Goal: Information Seeking & Learning: Learn about a topic

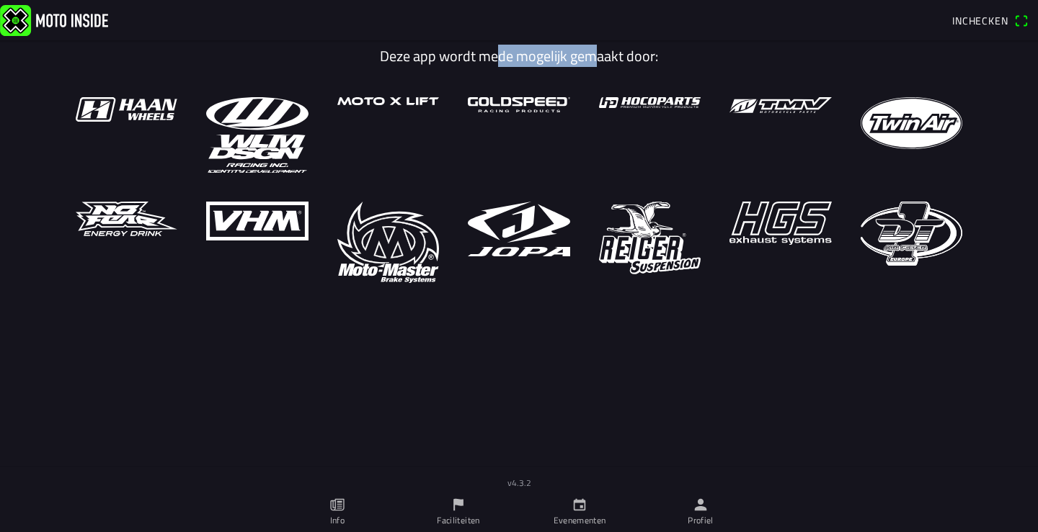
drag, startPoint x: 489, startPoint y: 55, endPoint x: 661, endPoint y: 50, distance: 171.6
click at [627, 55] on h1 "Deze app wordt mede mogelijk gemaakt door:" at bounding box center [519, 56] width 908 height 17
click at [661, 49] on h1 "Deze app wordt mede mogelijk gemaakt door:" at bounding box center [519, 56] width 908 height 17
click at [591, 517] on ion-label "Evenementen" at bounding box center [579, 520] width 53 height 13
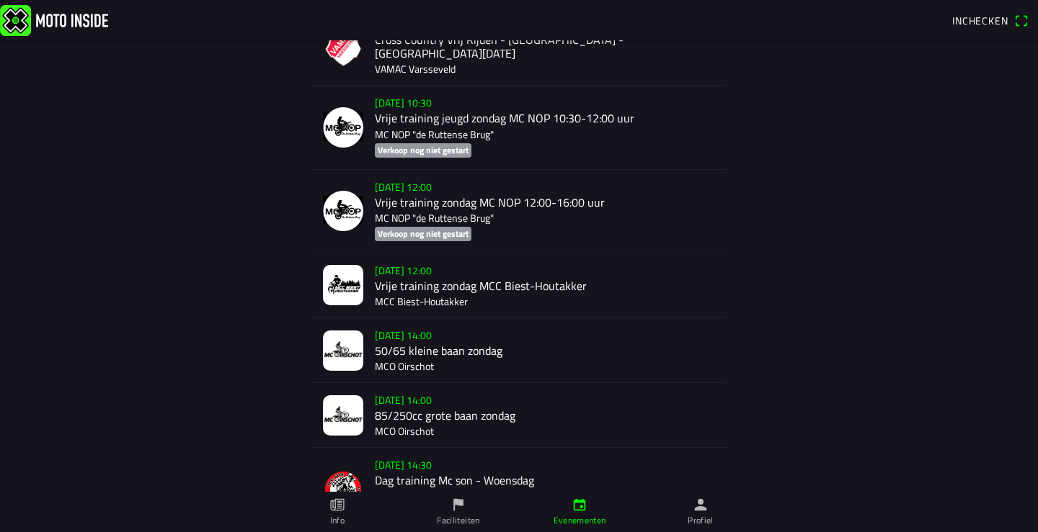
scroll to position [865, 0]
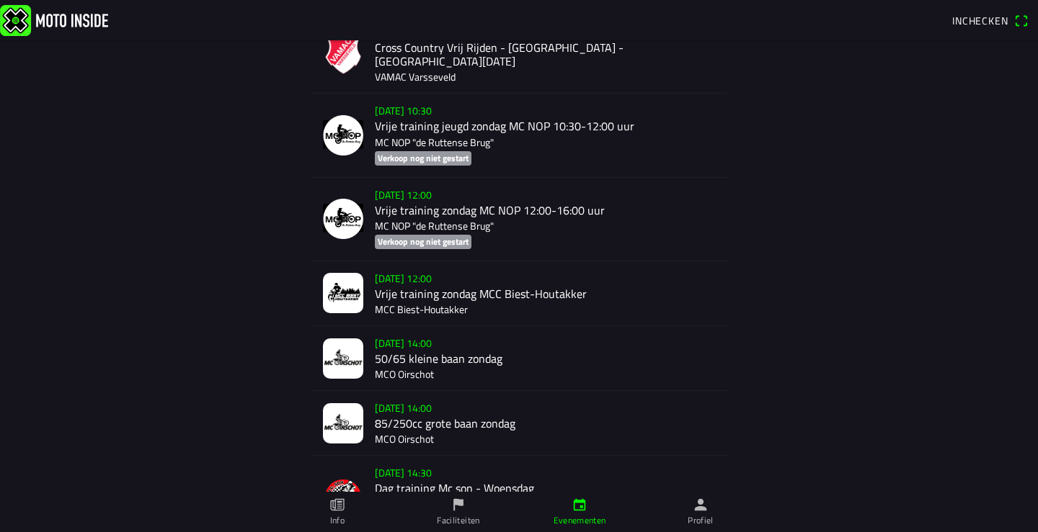
click at [404, 266] on div "[DATE] 12:00 Vrije training zondag MCC Biest-Houtakker MCC Biest-Houtakker" at bounding box center [545, 294] width 340 height 64
